Goal: Find specific page/section: Find specific page/section

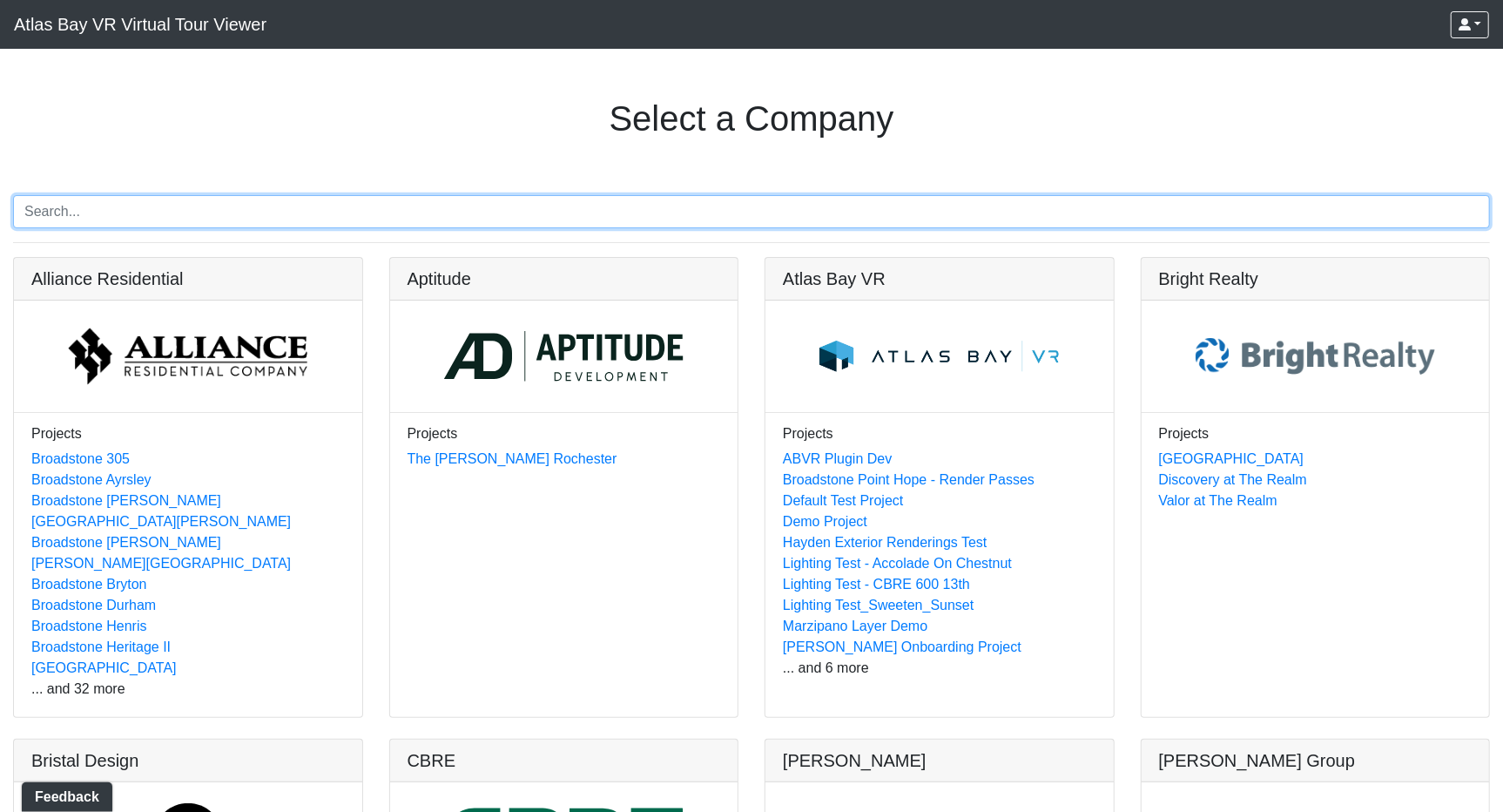
click at [188, 204] on input "Search" at bounding box center [752, 211] width 1477 height 33
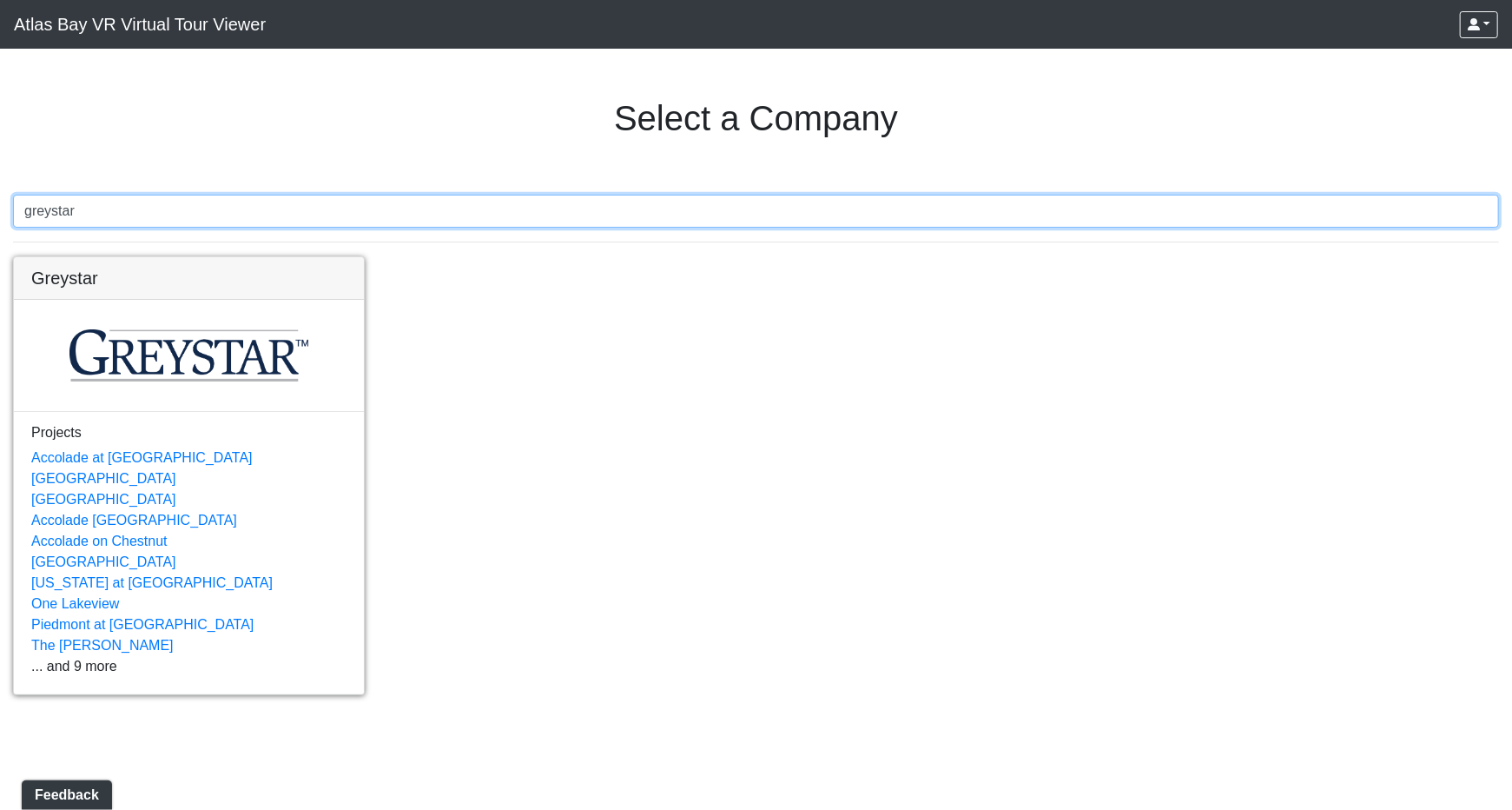
type input "greystar"
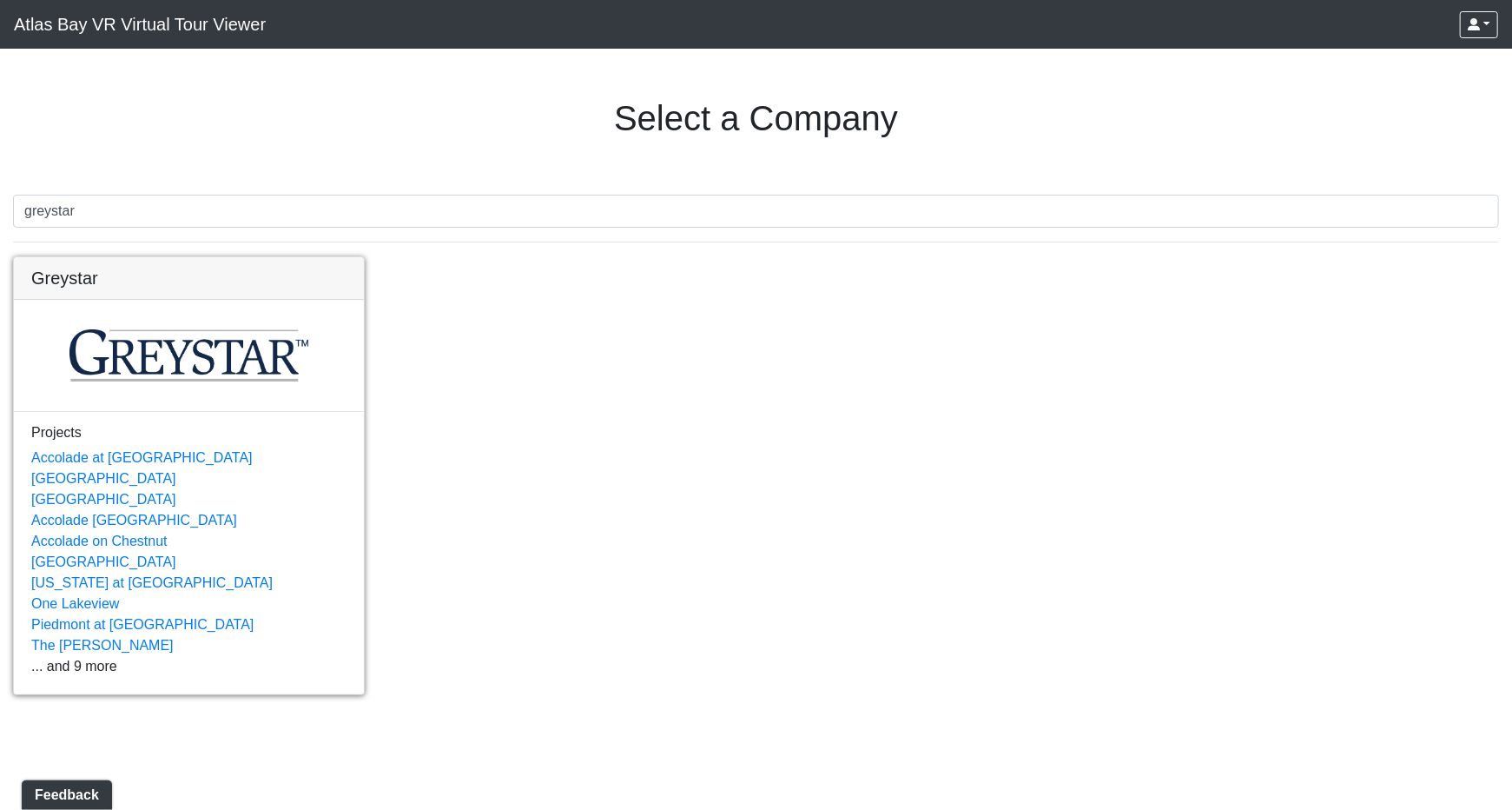
click at [86, 257] on link at bounding box center [189, 257] width 350 height 0
